Goal: Task Accomplishment & Management: Manage account settings

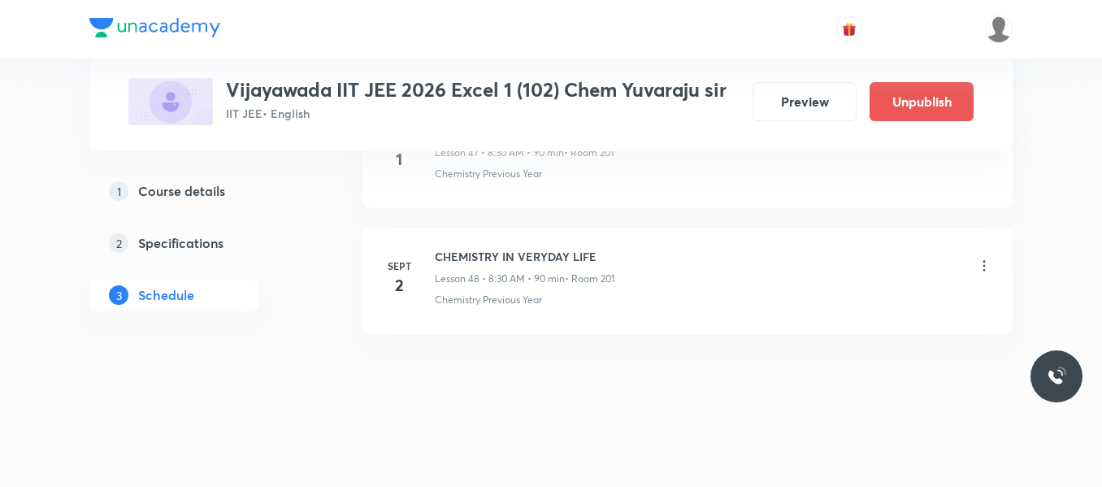
click at [984, 268] on icon at bounding box center [984, 266] width 16 height 16
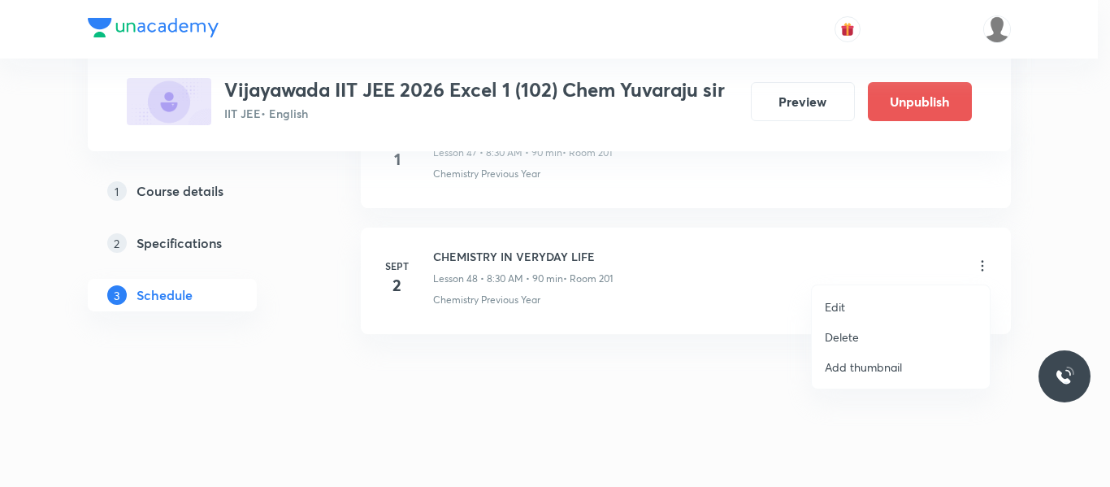
click at [833, 306] on p "Edit" at bounding box center [835, 306] width 20 height 17
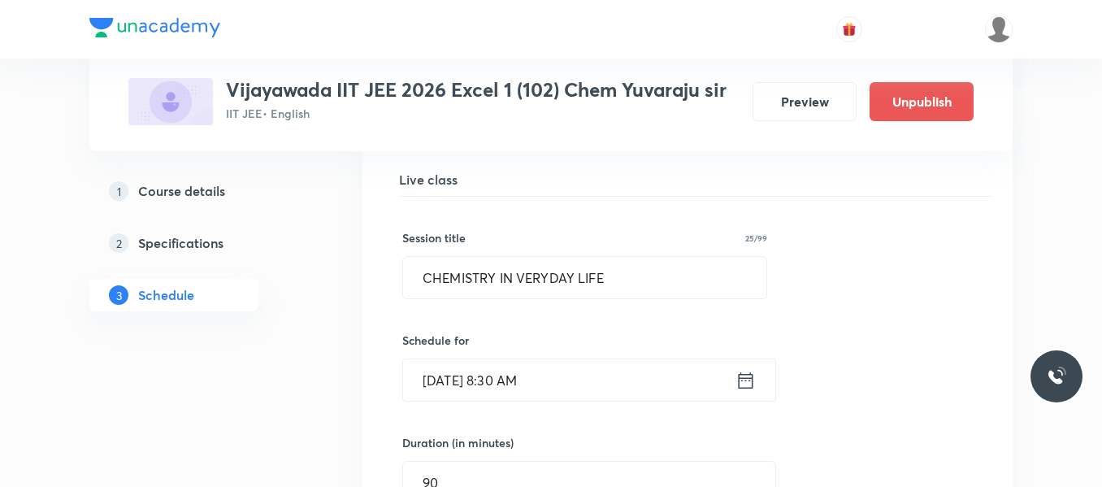
scroll to position [6148, 0]
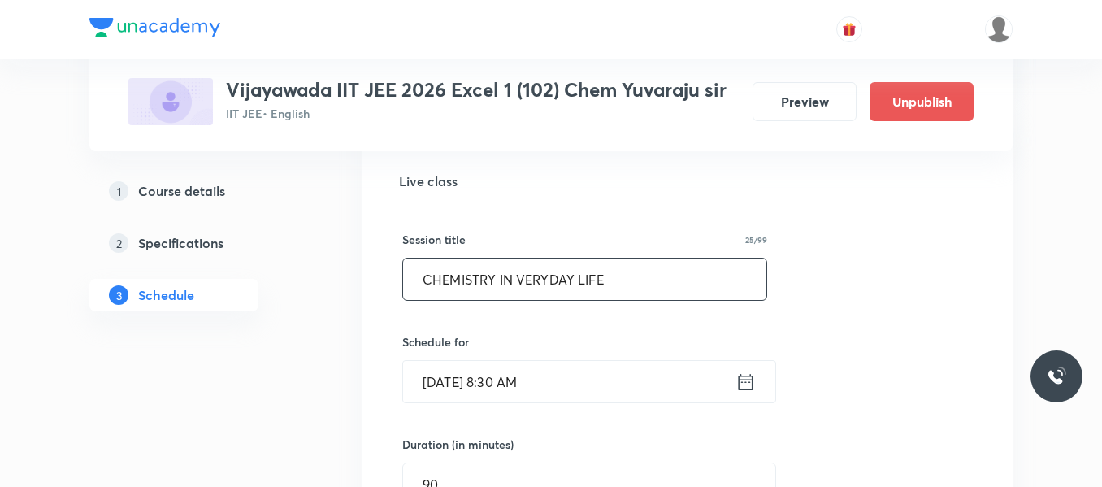
click at [527, 282] on input "CHEMISTRY IN VERYDAY LIFE" at bounding box center [584, 278] width 363 height 41
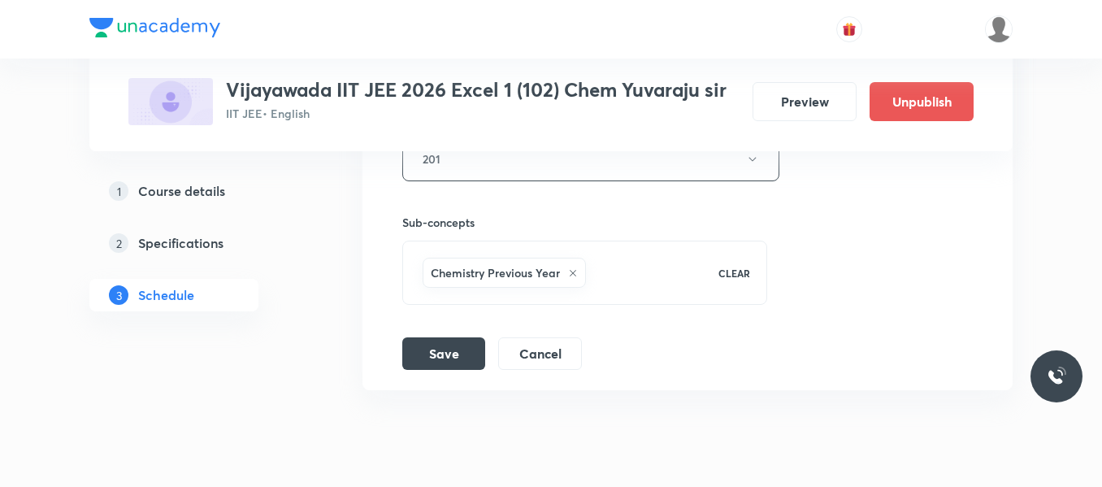
scroll to position [6735, 0]
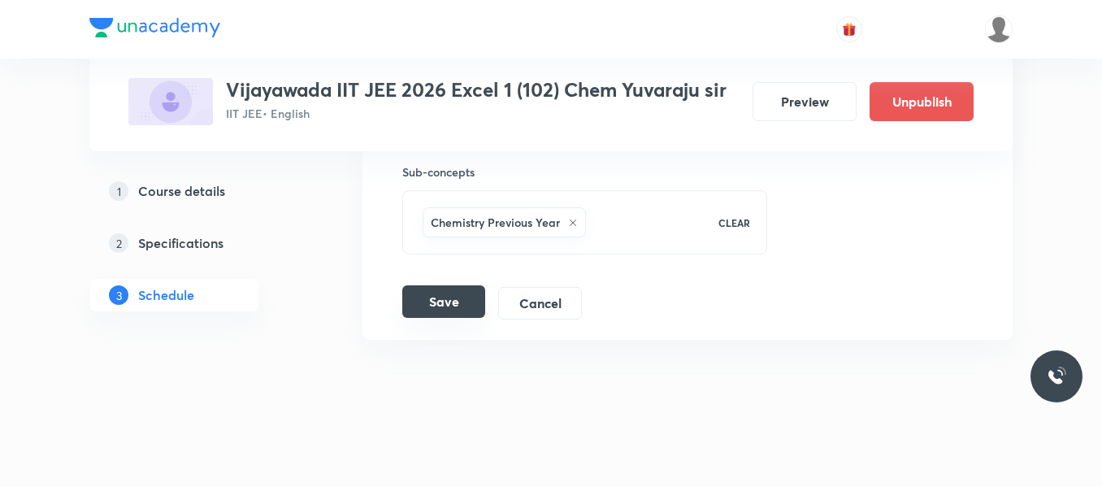
type input "Practical organic chemistry"
click at [446, 297] on button "Save" at bounding box center [443, 301] width 83 height 33
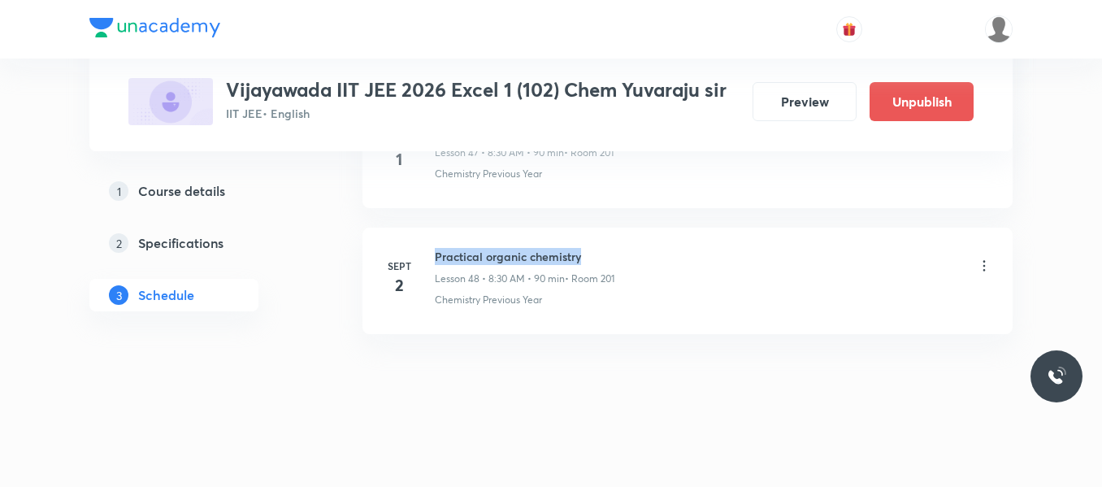
drag, startPoint x: 433, startPoint y: 255, endPoint x: 601, endPoint y: 263, distance: 167.6
click at [601, 263] on div "Sept 2 Practical organic chemistry Lesson 48 • 8:30 AM • 90 min • Room 201 Chem…" at bounding box center [688, 277] width 610 height 59
copy h6 "Practical organic chemistry"
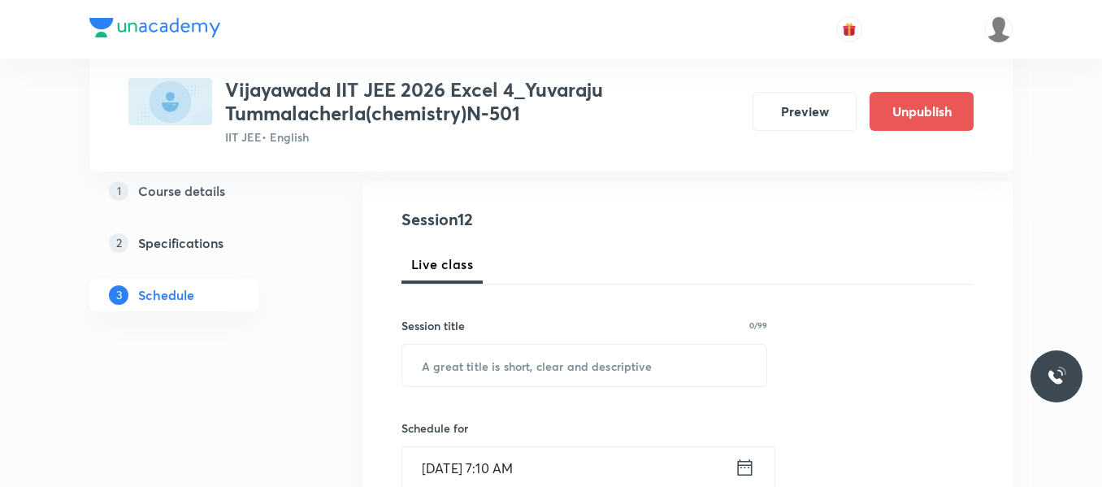
scroll to position [236, 0]
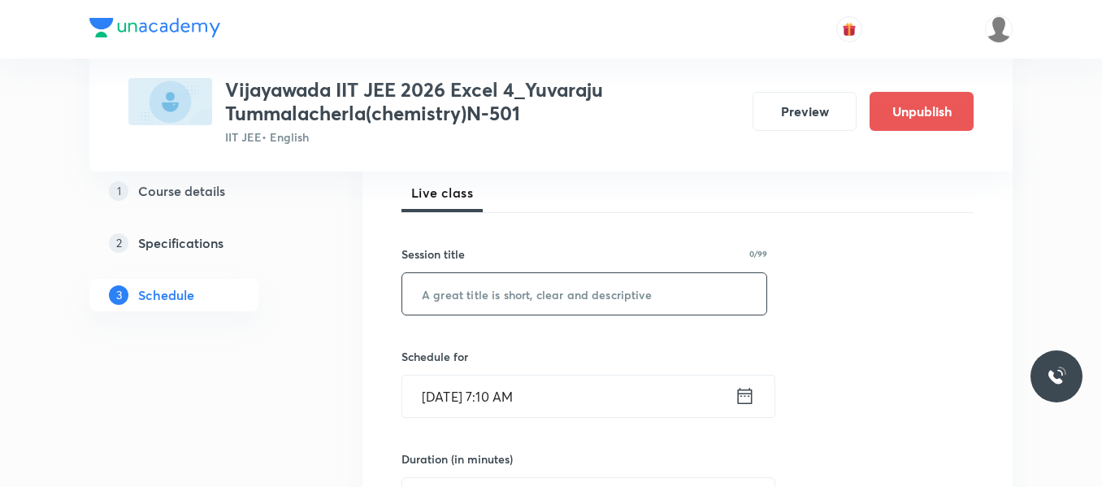
click at [475, 291] on input "text" at bounding box center [584, 293] width 364 height 41
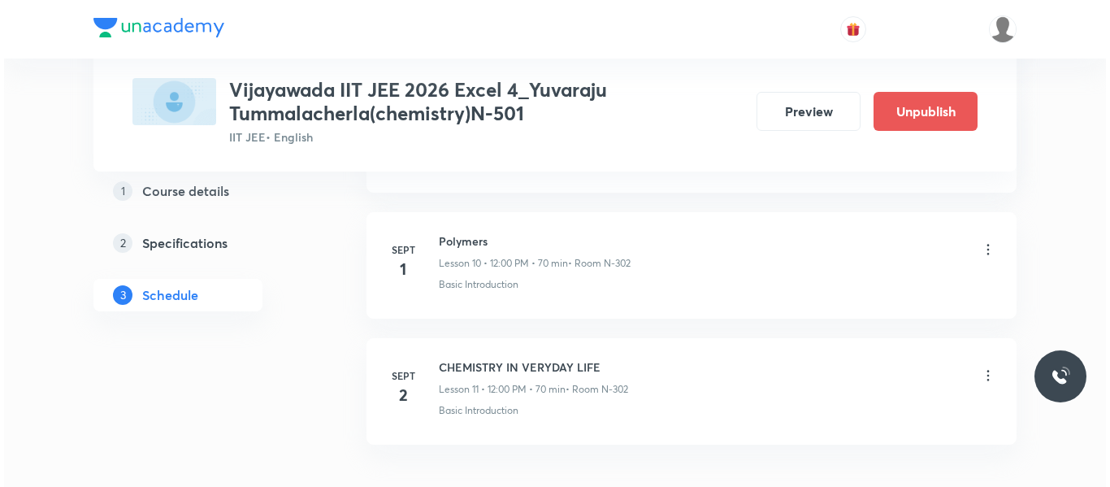
scroll to position [2222, 0]
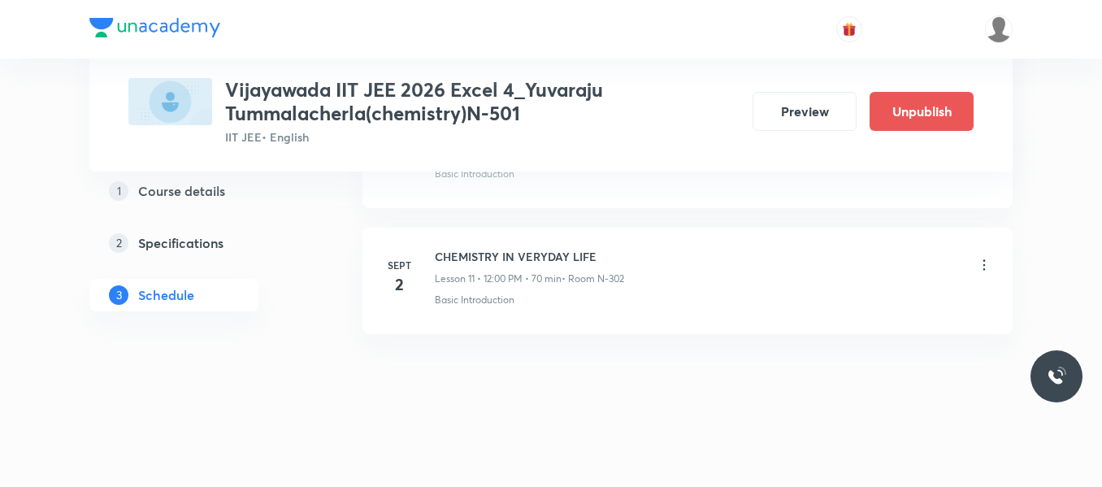
click at [979, 267] on icon at bounding box center [984, 265] width 16 height 16
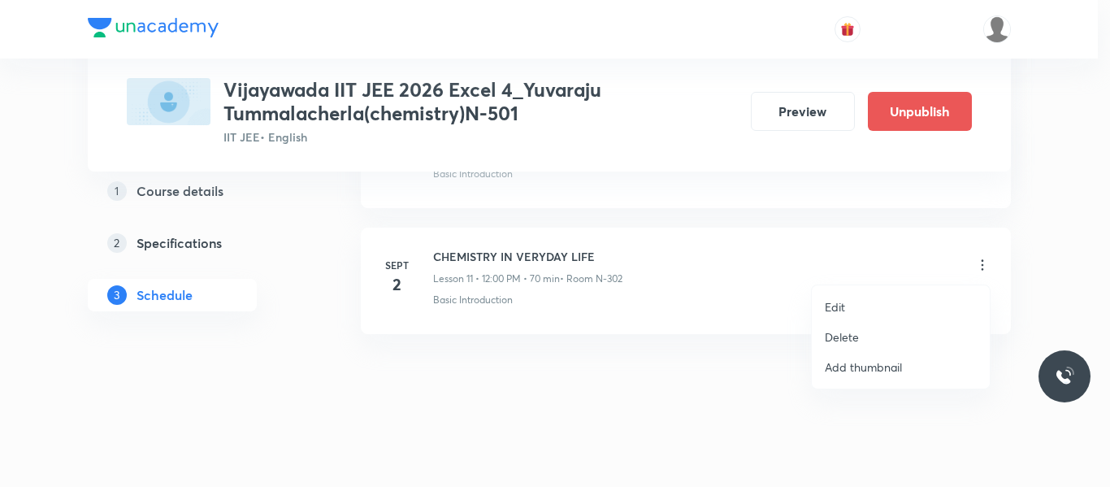
click at [835, 308] on p "Edit" at bounding box center [835, 306] width 20 height 17
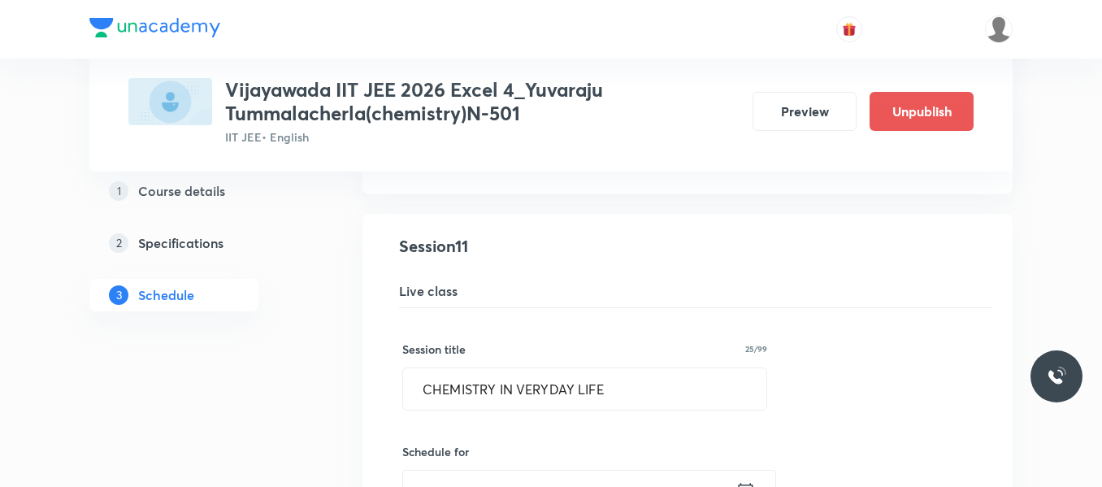
scroll to position [1397, 0]
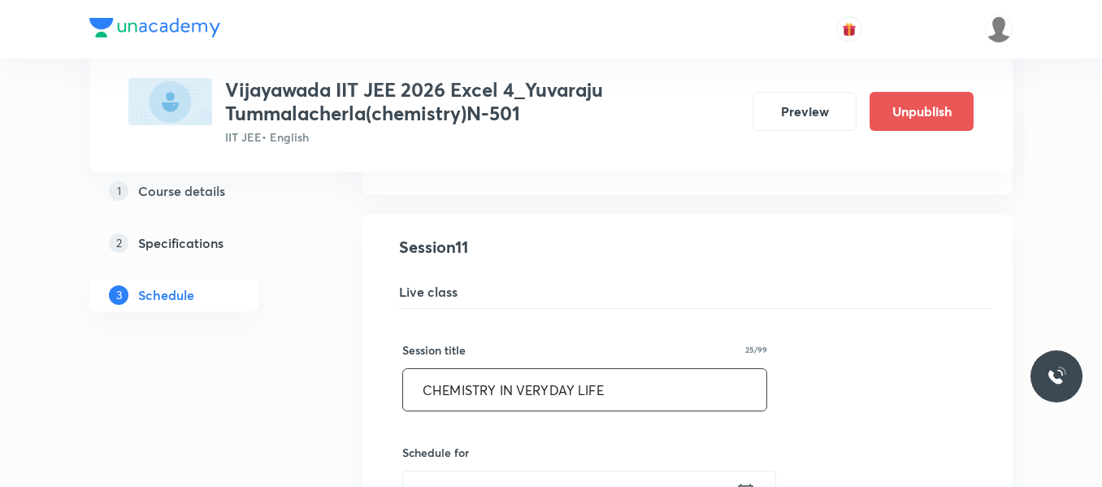
click at [573, 380] on input "CHEMISTRY IN VERYDAY LIFE" at bounding box center [584, 389] width 363 height 41
paste input "Practical organic chemistry"
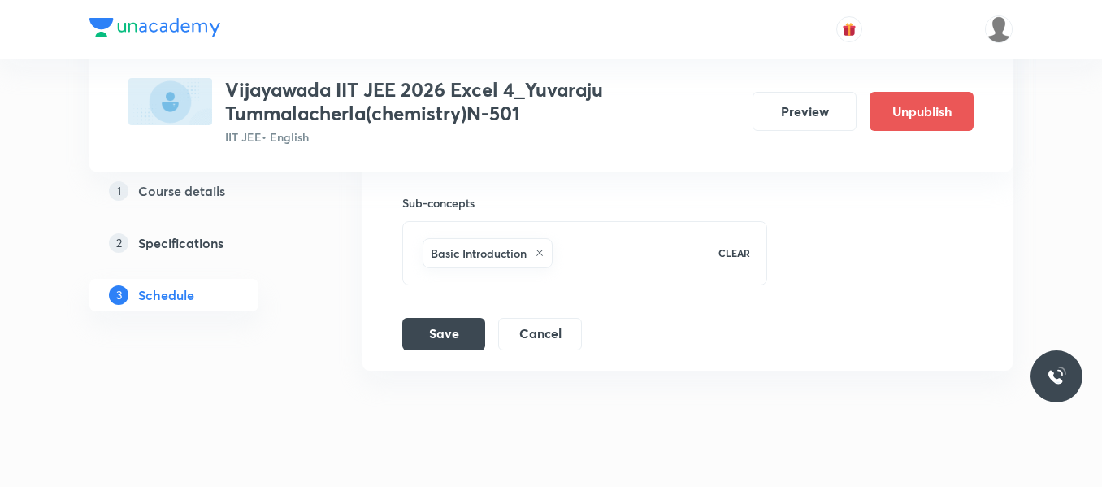
scroll to position [2100, 0]
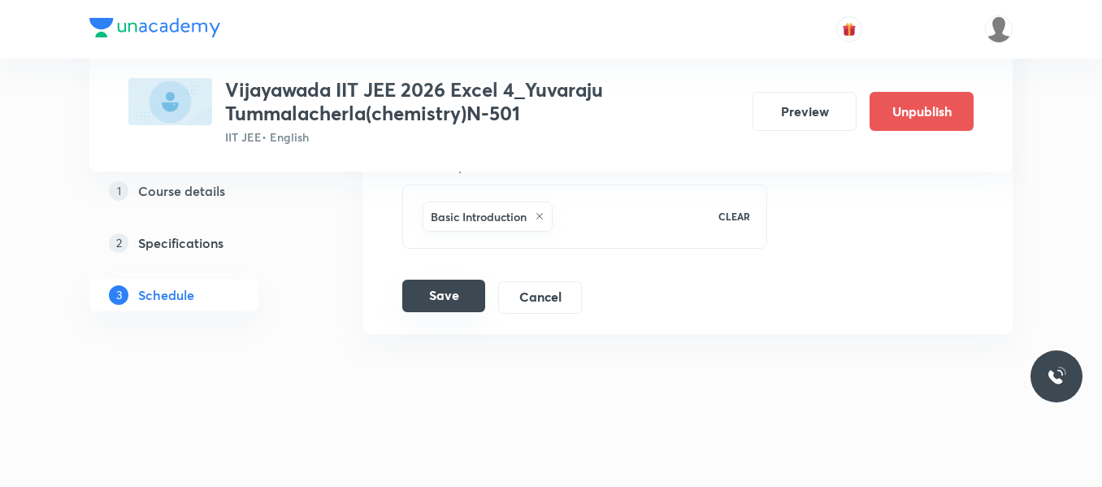
type input "Practical organic chemistry"
click at [433, 297] on button "Save" at bounding box center [443, 296] width 83 height 33
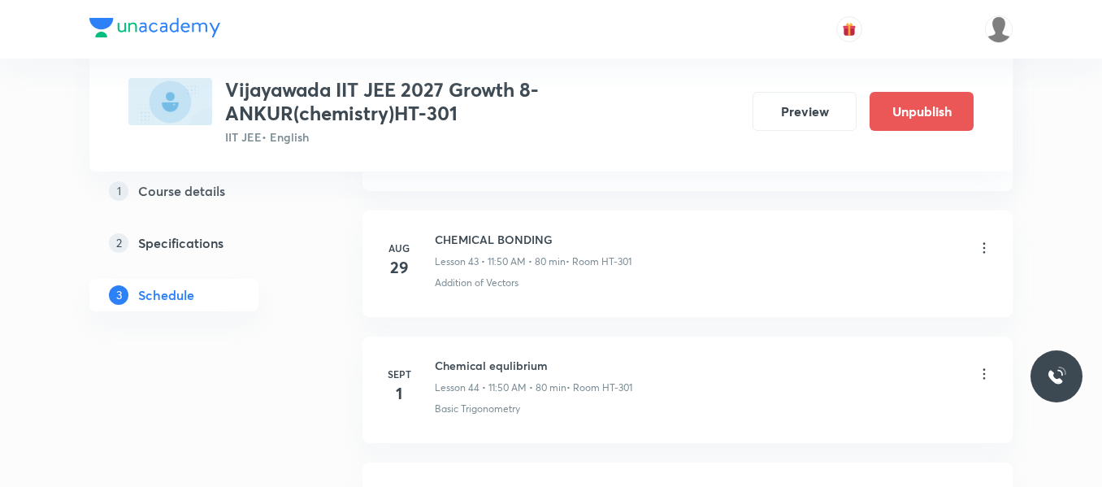
scroll to position [6505, 0]
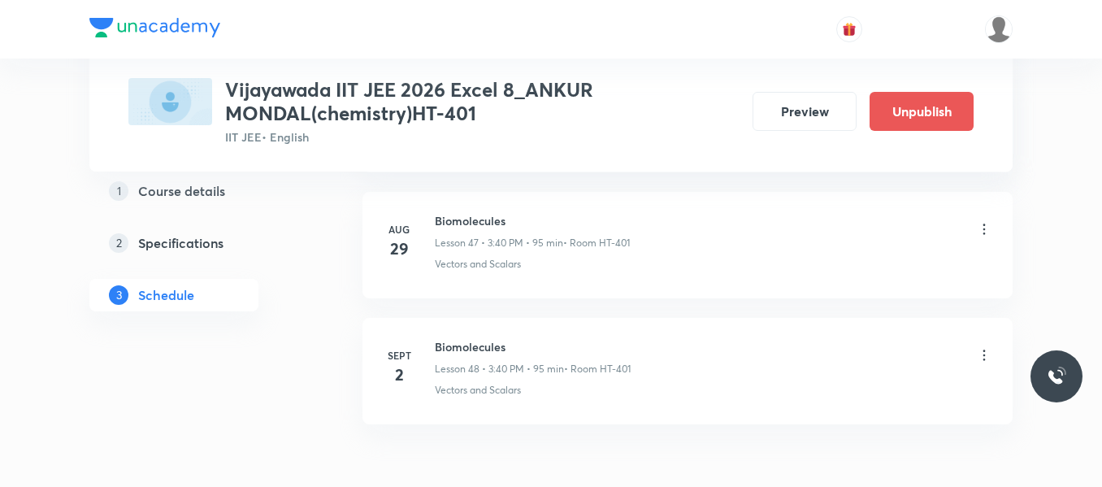
scroll to position [6883, 0]
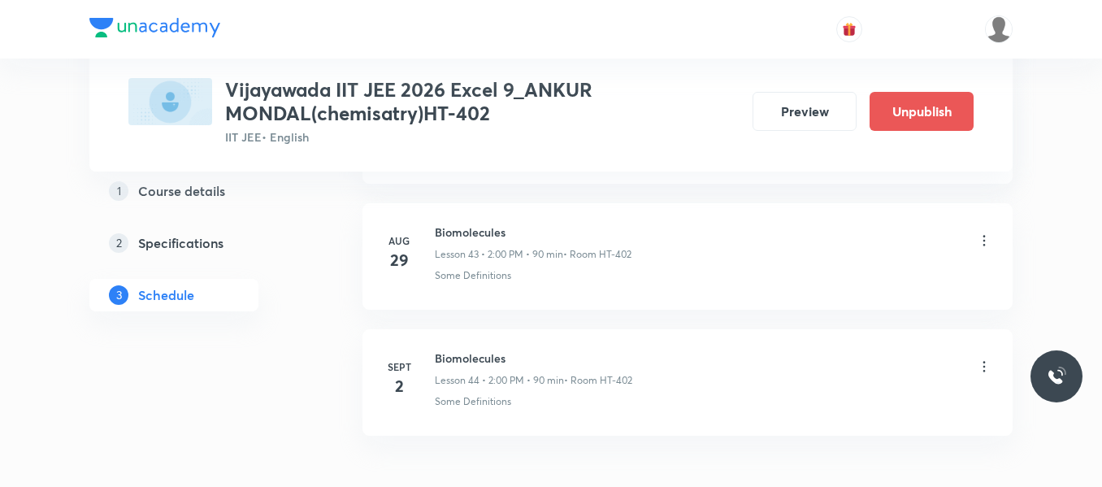
scroll to position [6379, 0]
